Goal: Transaction & Acquisition: Download file/media

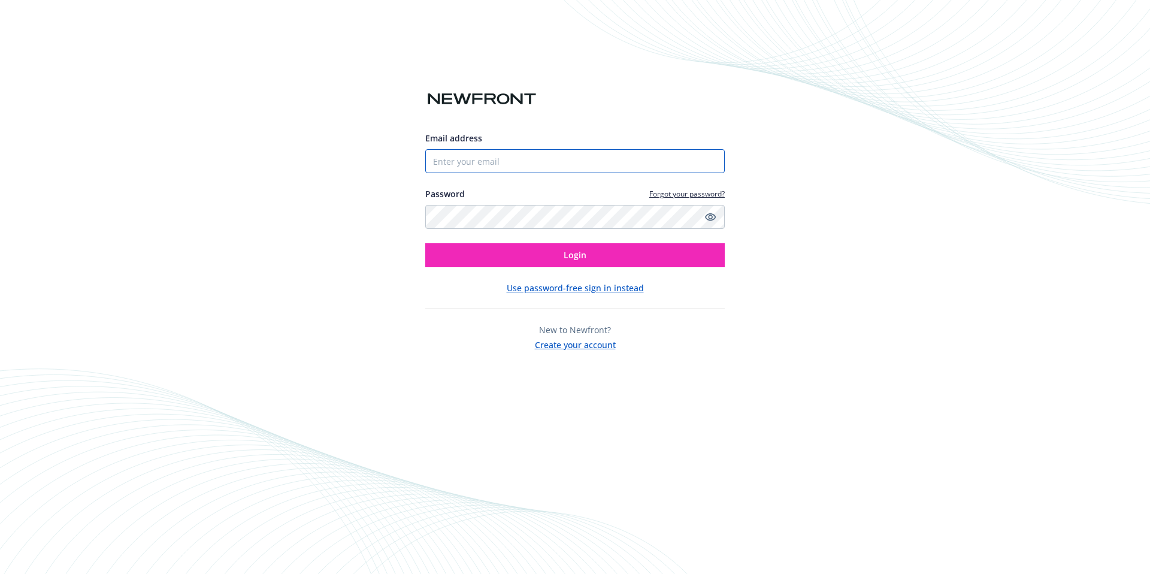
click at [568, 163] on input "Email address" at bounding box center [574, 161] width 299 height 24
type input "[EMAIL_ADDRESS][DOMAIN_NAME]"
click at [535, 253] on button "Login" at bounding box center [574, 255] width 299 height 24
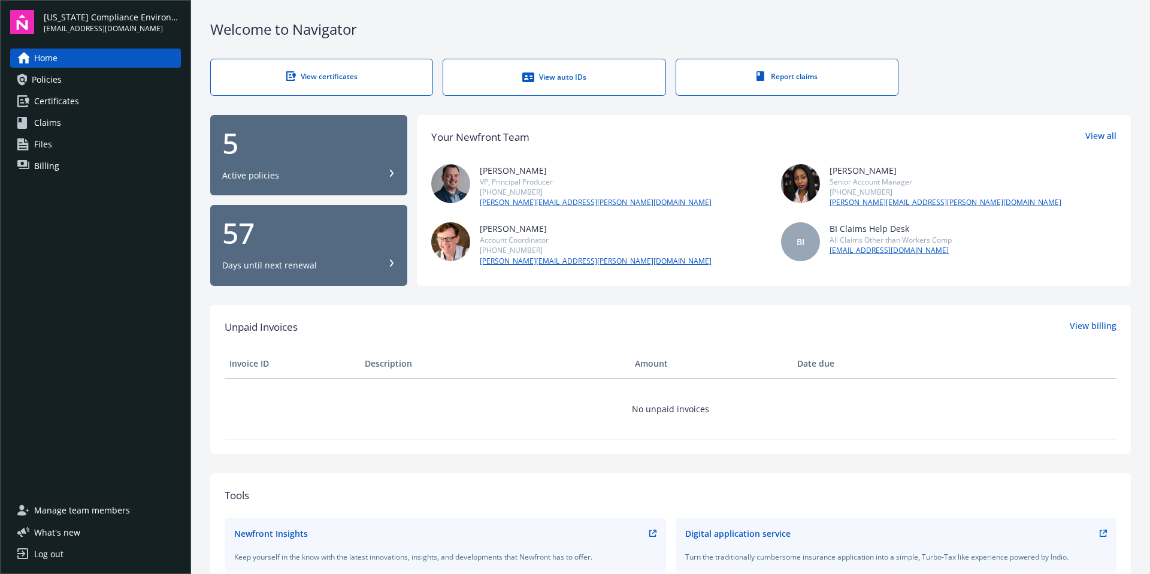
click at [792, 72] on div "Report claims" at bounding box center [787, 76] width 174 height 10
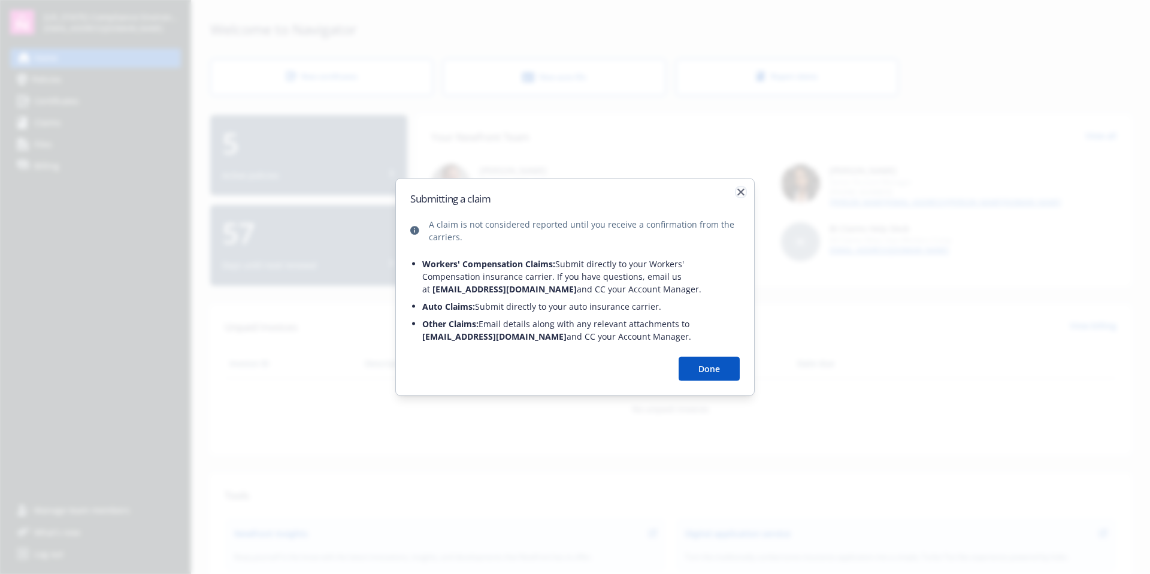
click at [738, 193] on icon "button" at bounding box center [740, 192] width 7 height 7
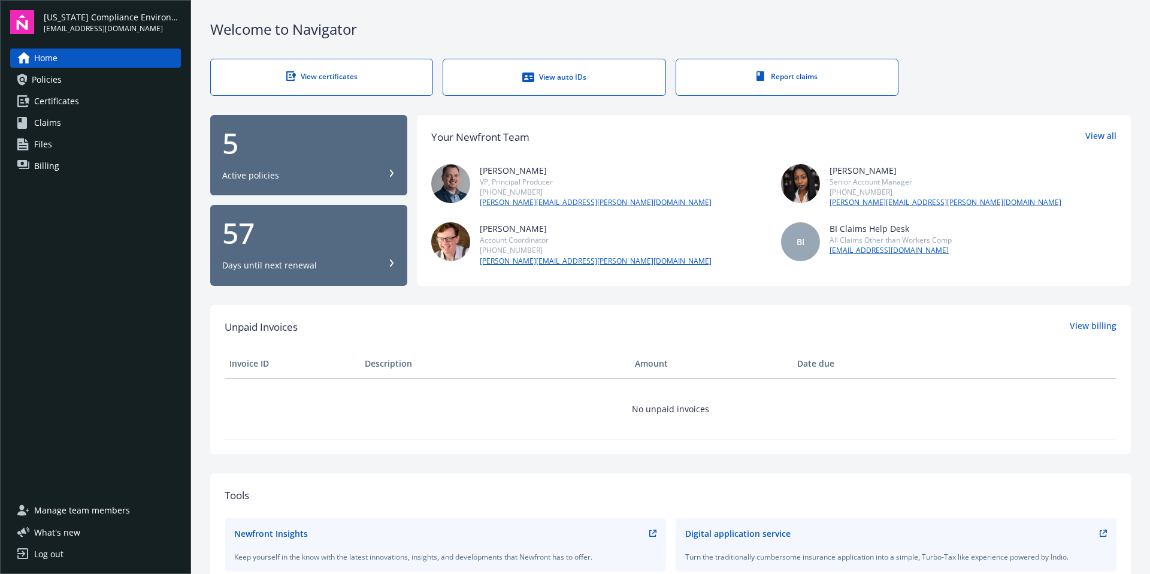
click at [49, 128] on span "Claims" at bounding box center [47, 122] width 27 height 19
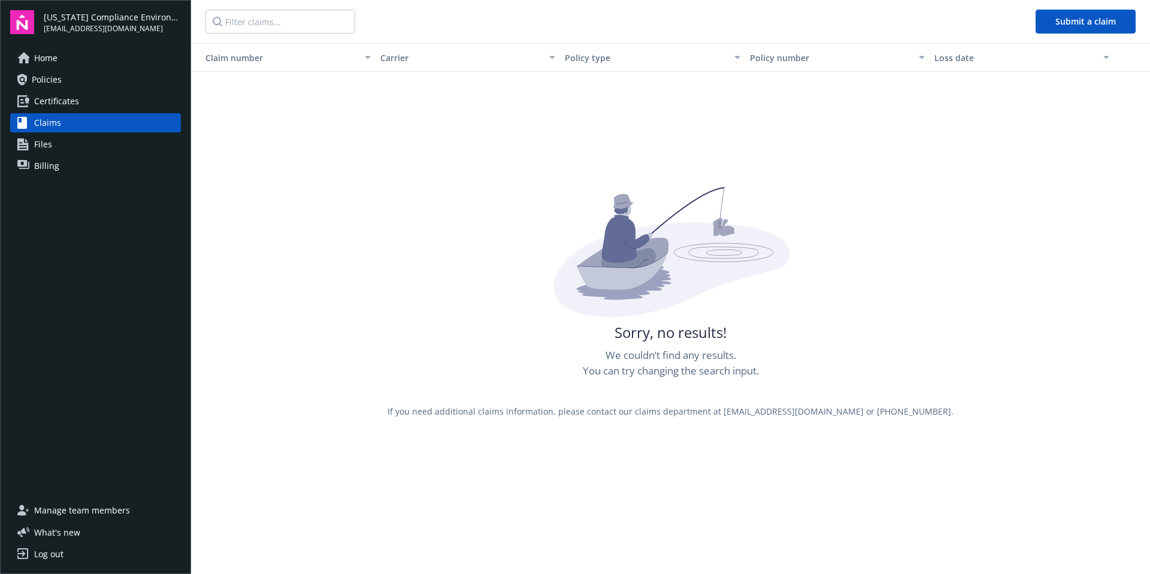
click at [37, 59] on span "Home" at bounding box center [45, 58] width 23 height 19
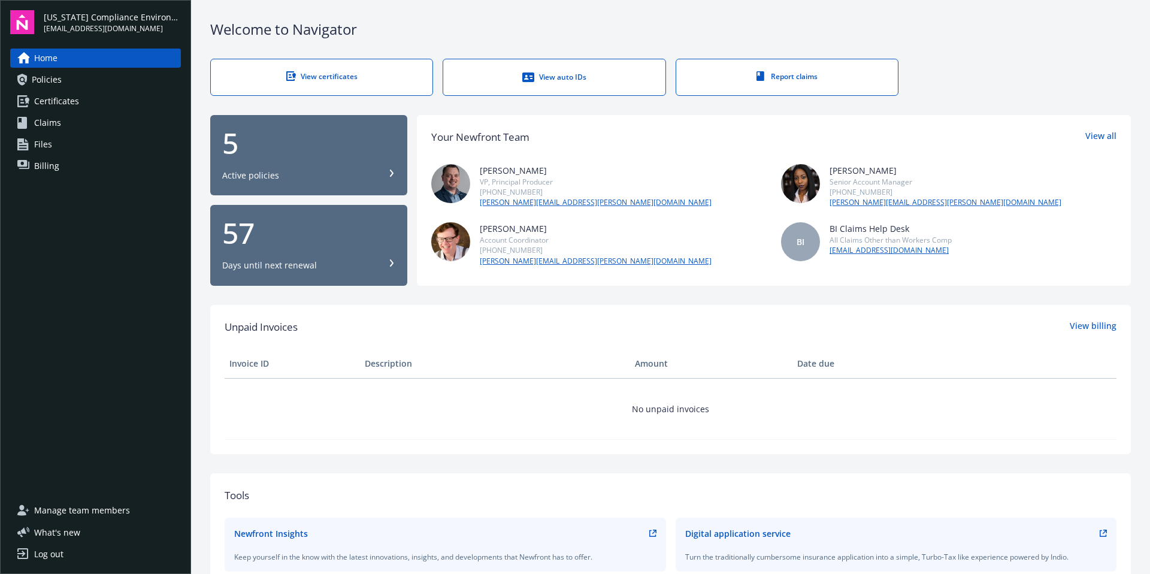
click at [31, 80] on link "Policies" at bounding box center [95, 79] width 171 height 19
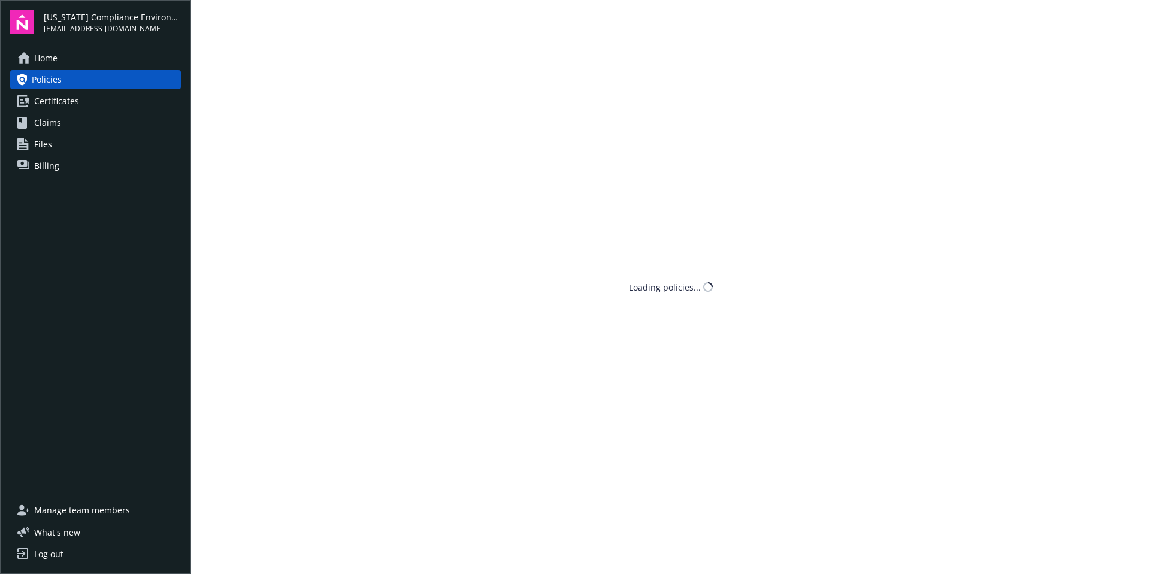
click at [41, 56] on span "Home" at bounding box center [45, 58] width 23 height 19
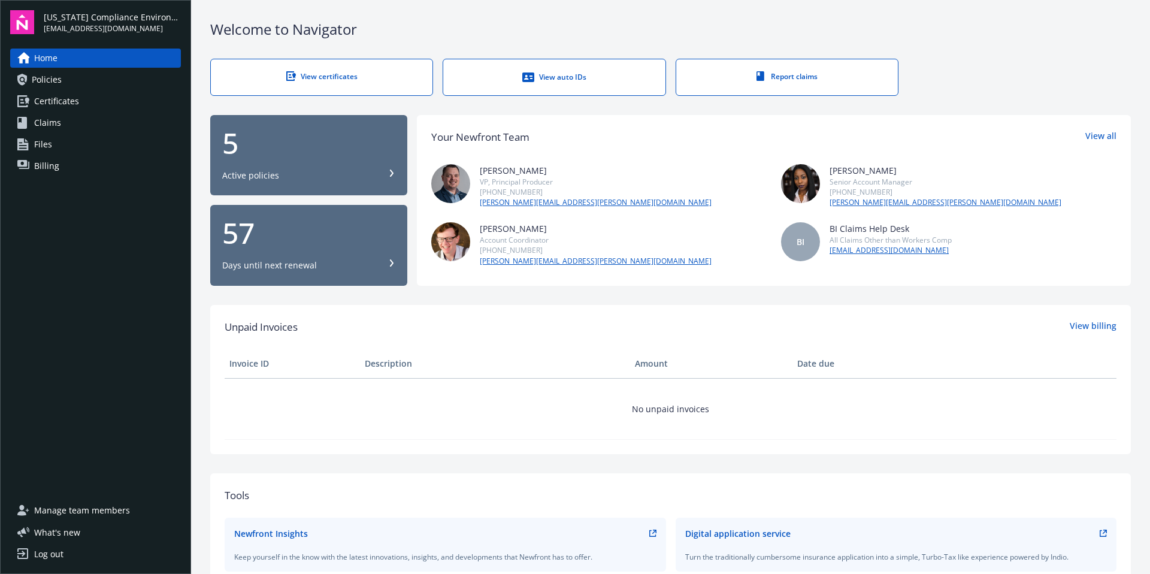
click at [83, 78] on link "Policies" at bounding box center [95, 79] width 171 height 19
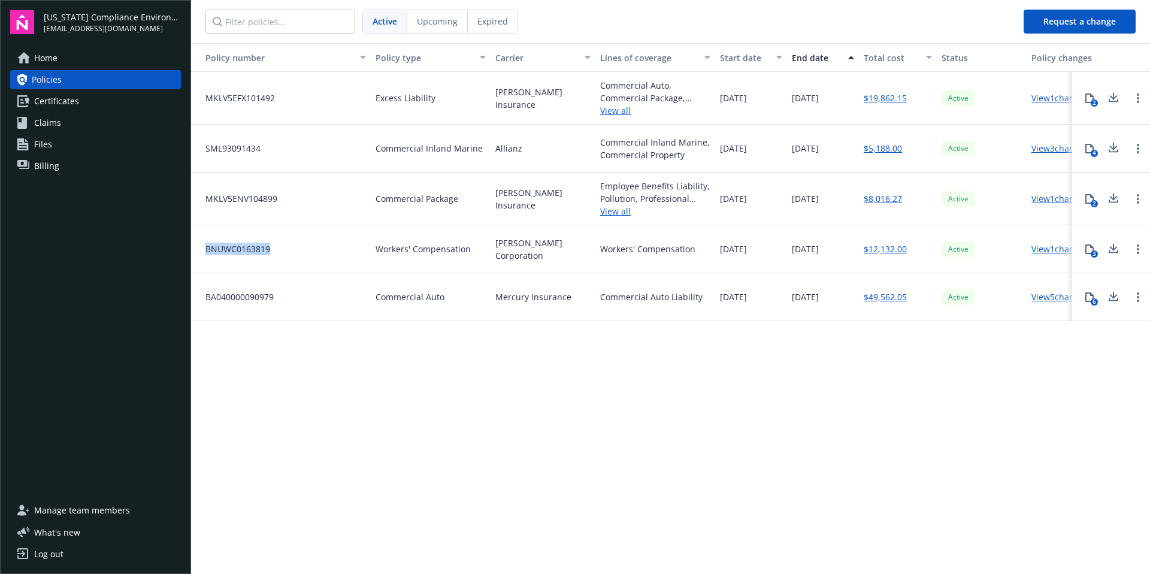
drag, startPoint x: 275, startPoint y: 253, endPoint x: 202, endPoint y: 248, distance: 73.9
click at [201, 248] on div "BNUWC0163819" at bounding box center [281, 249] width 180 height 48
copy span "BNUWC0163819"
click at [268, 245] on span "BNUWC0163819" at bounding box center [233, 249] width 74 height 13
drag, startPoint x: 274, startPoint y: 249, endPoint x: 213, endPoint y: 253, distance: 60.7
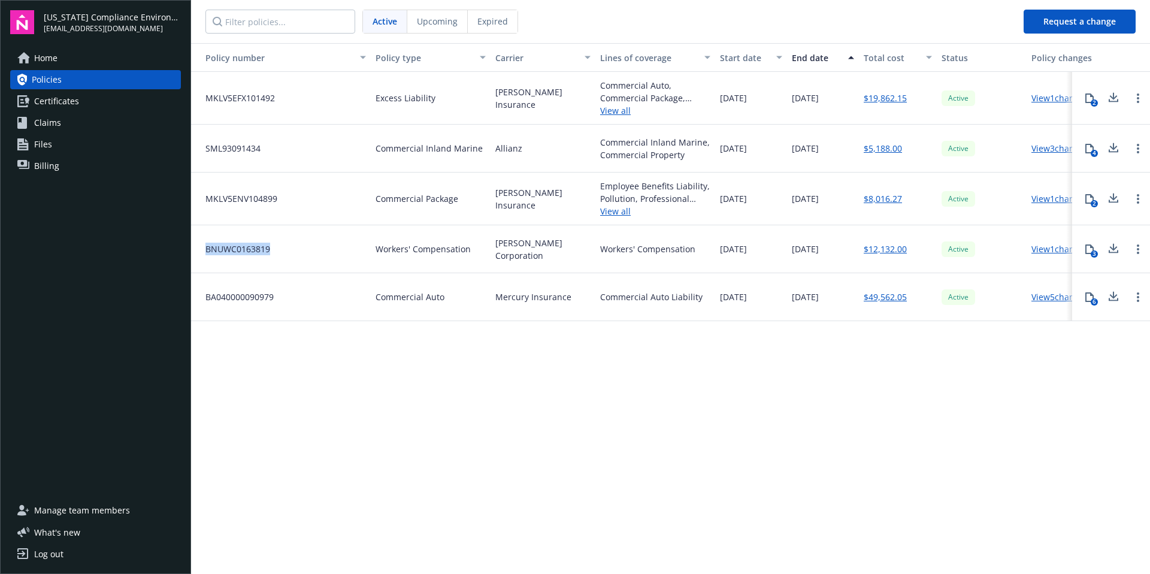
click at [200, 248] on div "BNUWC0163819" at bounding box center [281, 249] width 180 height 48
copy span "BNUWC0163819"
click at [1054, 253] on link "View 1 changes" at bounding box center [1059, 248] width 57 height 11
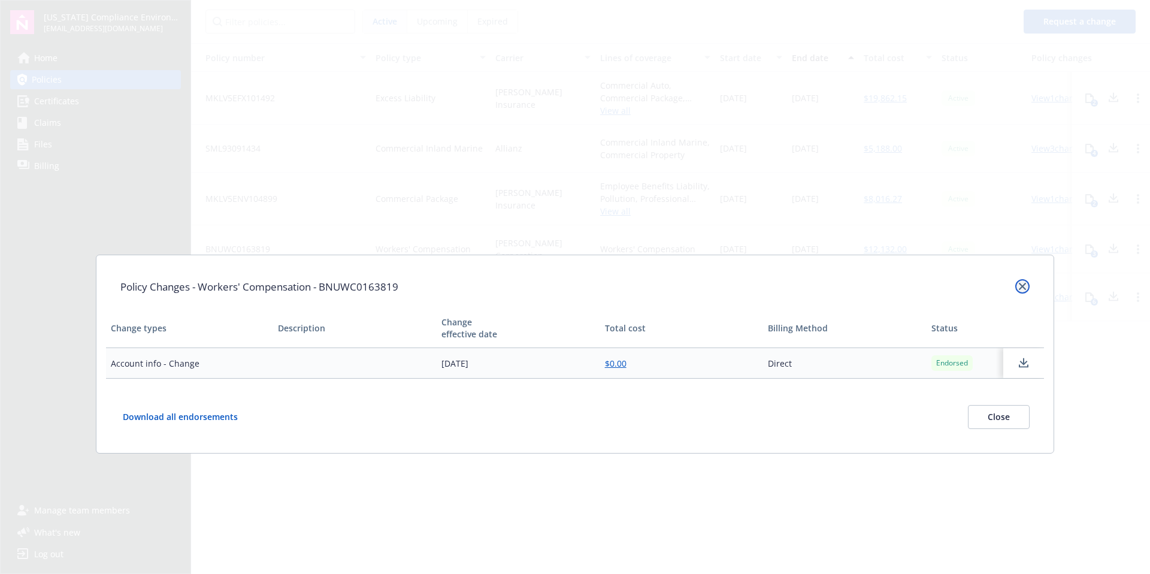
click at [1021, 286] on icon "close" at bounding box center [1022, 286] width 7 height 7
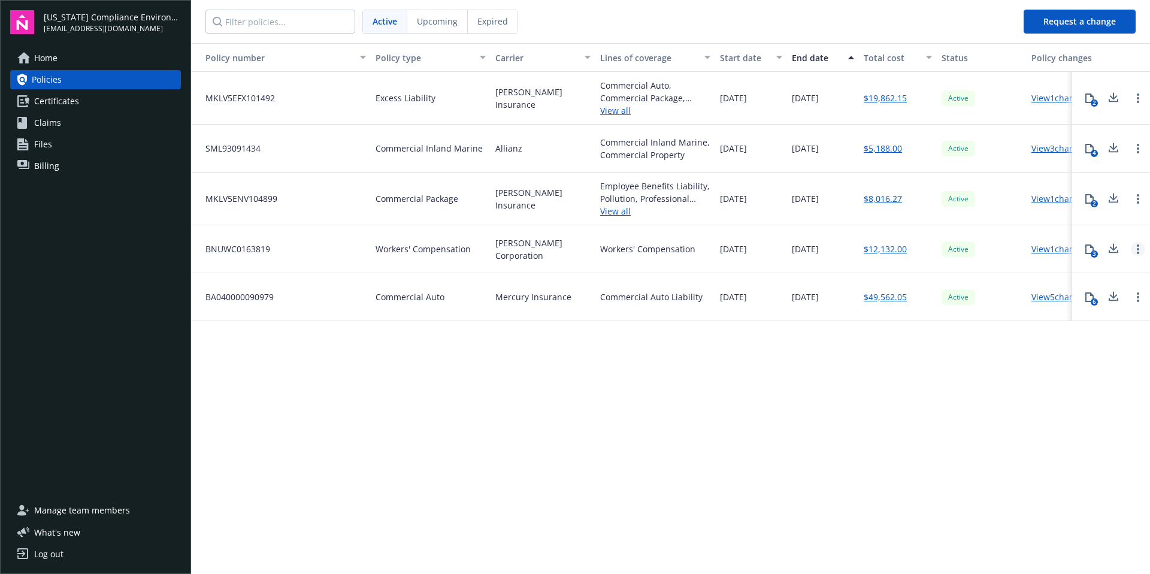
click at [1141, 252] on link "Open options" at bounding box center [1138, 249] width 14 height 14
click at [1122, 268] on div "3" at bounding box center [1111, 249] width 78 height 48
click at [1111, 253] on icon at bounding box center [1113, 248] width 14 height 15
